Goal: Check status: Check status

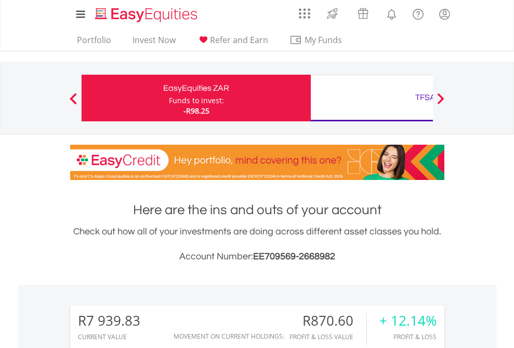
scroll to position [100, 163]
click at [169, 98] on div "Funds to invest:" at bounding box center [196, 101] width 55 height 10
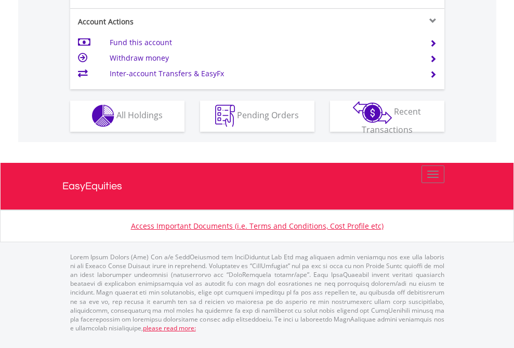
scroll to position [971, 0]
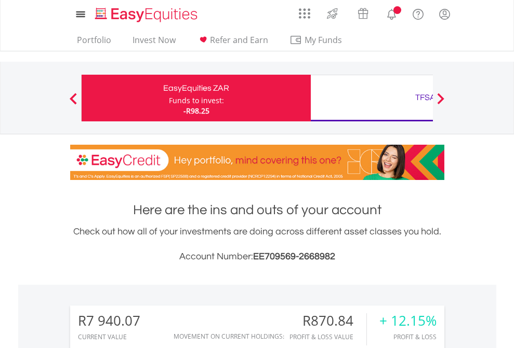
scroll to position [838, 0]
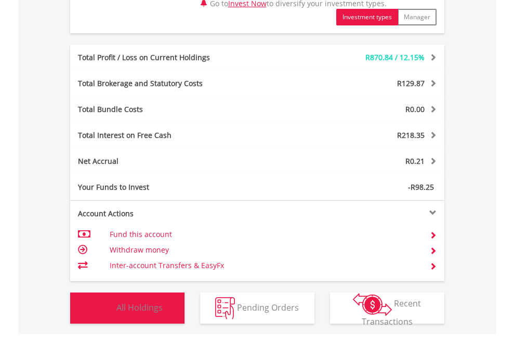
scroll to position [100, 163]
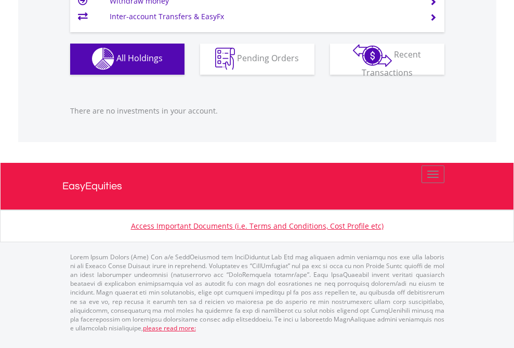
scroll to position [100, 163]
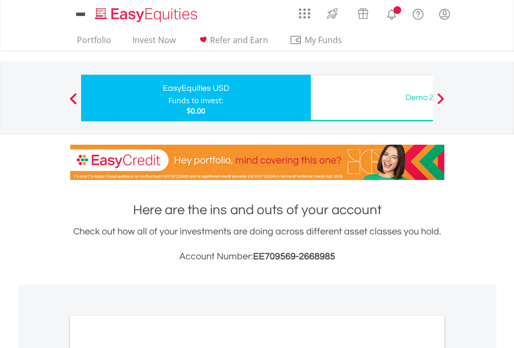
scroll to position [624, 0]
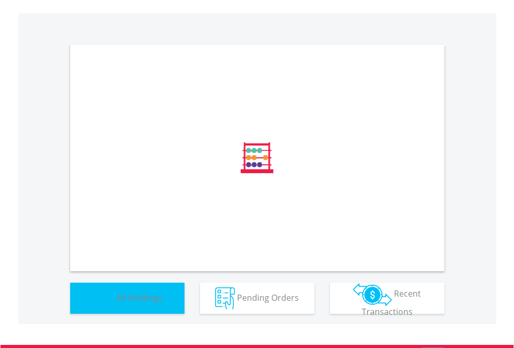
click at [116, 303] on span "All Holdings" at bounding box center [139, 297] width 46 height 11
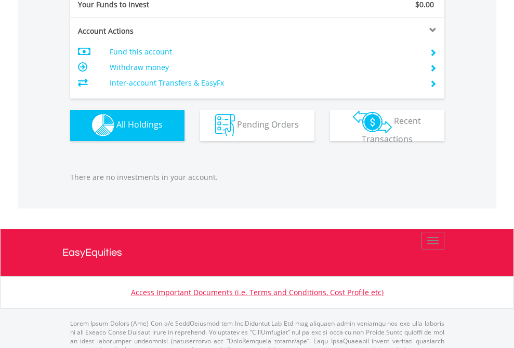
scroll to position [1028, 0]
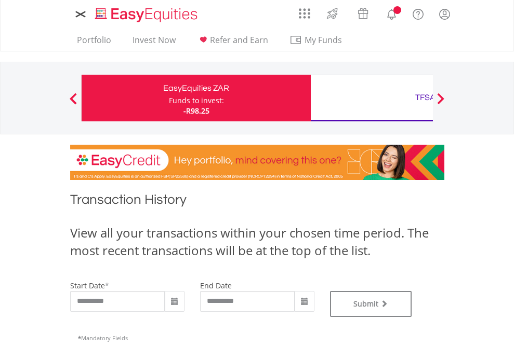
type input "**********"
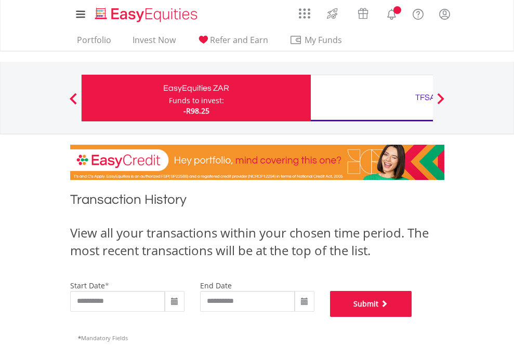
click at [412, 317] on button "Submit" at bounding box center [371, 304] width 82 height 26
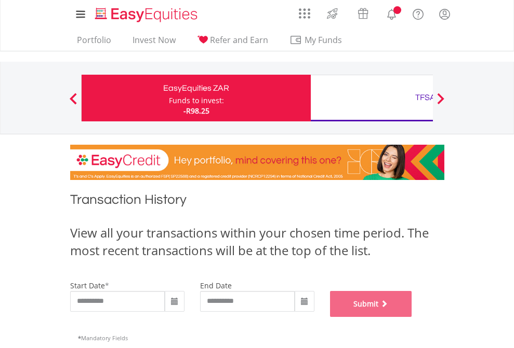
scroll to position [421, 0]
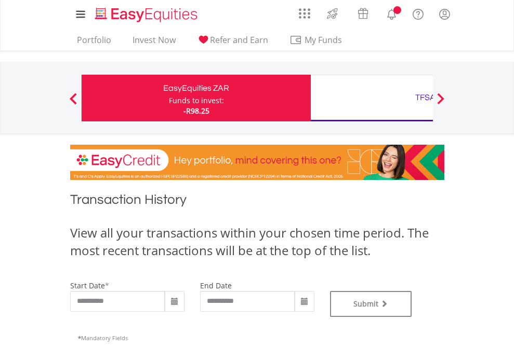
click at [371, 98] on div "TFSA" at bounding box center [425, 97] width 217 height 15
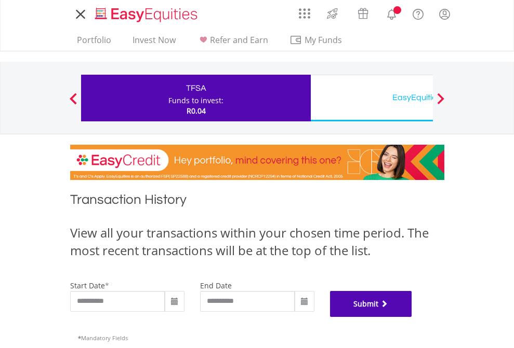
click at [412, 317] on button "Submit" at bounding box center [371, 304] width 82 height 26
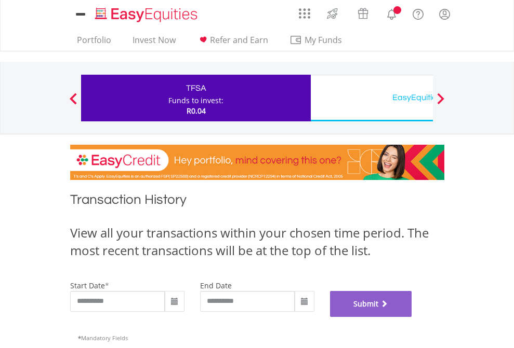
scroll to position [421, 0]
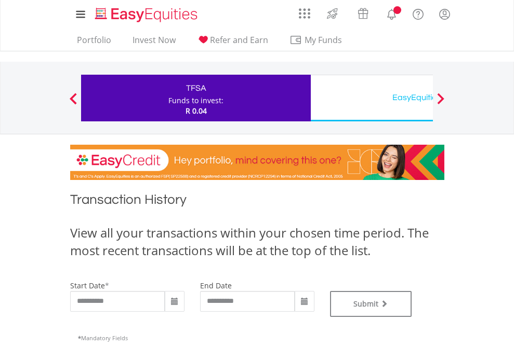
click at [371, 98] on div "EasyEquities USD" at bounding box center [425, 97] width 217 height 15
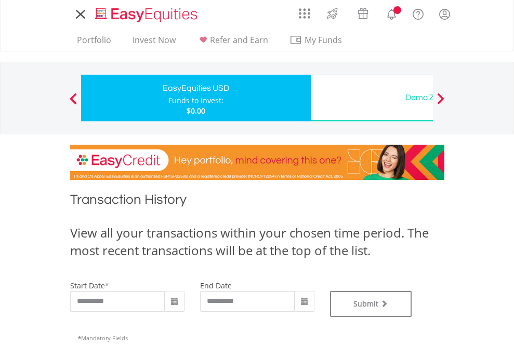
type input "**********"
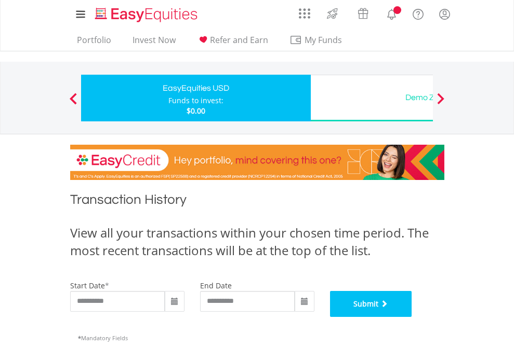
click at [412, 317] on button "Submit" at bounding box center [371, 304] width 82 height 26
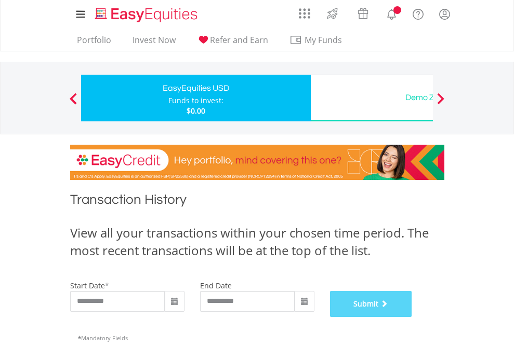
scroll to position [421, 0]
